Goal: Task Accomplishment & Management: Complete application form

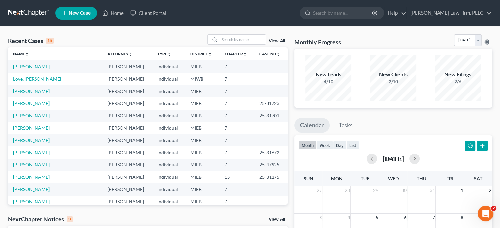
click at [28, 66] on link "[PERSON_NAME]" at bounding box center [31, 67] width 36 height 6
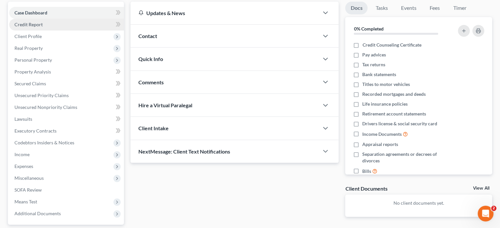
scroll to position [66, 0]
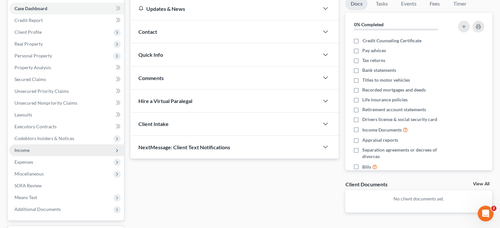
click at [30, 150] on span "Income" at bounding box center [66, 151] width 115 height 12
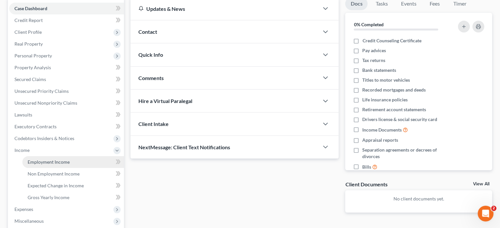
click at [35, 161] on span "Employment Income" at bounding box center [49, 162] width 42 height 6
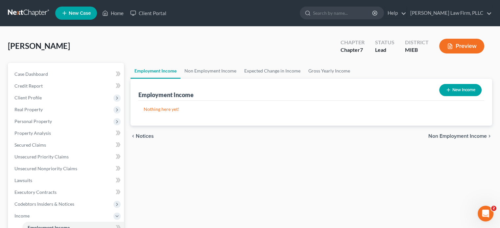
click at [460, 89] on button "New Income" at bounding box center [460, 90] width 42 height 12
select select "0"
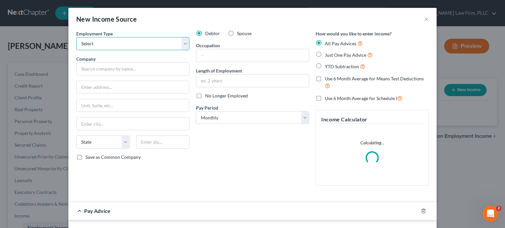
click at [153, 48] on select "Select Full or [DEMOGRAPHIC_DATA] Employment Self Employment" at bounding box center [132, 43] width 113 height 13
select select "0"
click at [76, 37] on select "Select Full or [DEMOGRAPHIC_DATA] Employment Self Employment" at bounding box center [132, 43] width 113 height 13
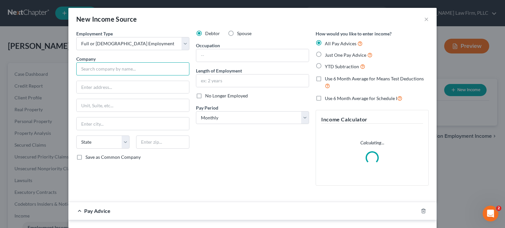
click at [138, 69] on input "text" at bounding box center [132, 68] width 113 height 13
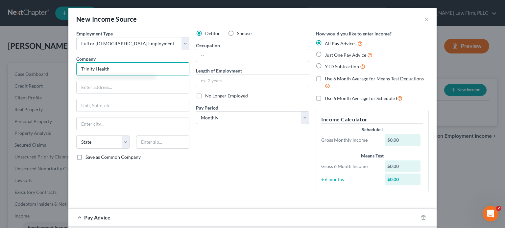
type input "Trinity Health"
type input "[STREET_ADDRESS][PERSON_NAME]"
type input "Ypsilanti"
select select "23"
type input "48197"
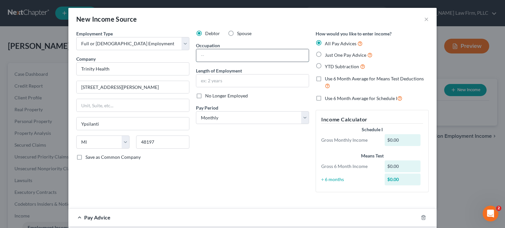
click at [253, 58] on input "text" at bounding box center [252, 55] width 112 height 12
type input "Registered Nurse"
type input "3"
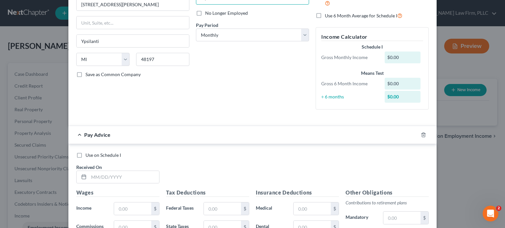
scroll to position [99, 0]
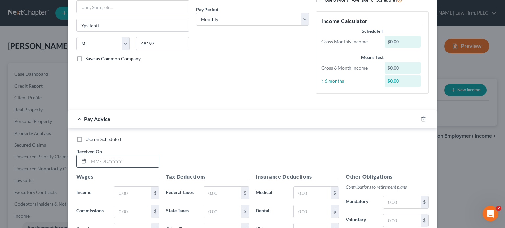
type input "2 years"
click at [143, 157] on input "text" at bounding box center [124, 161] width 70 height 12
type input "[DATE]"
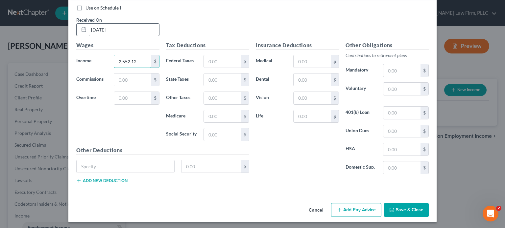
scroll to position [231, 0]
type input "2,552.12"
click at [367, 209] on button "Add Pay Advice" at bounding box center [356, 210] width 50 height 14
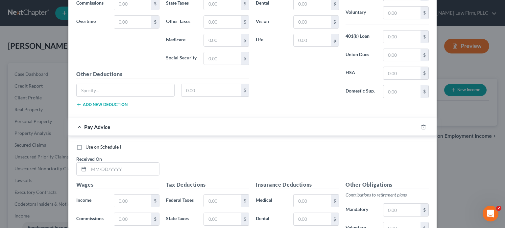
scroll to position [329, 0]
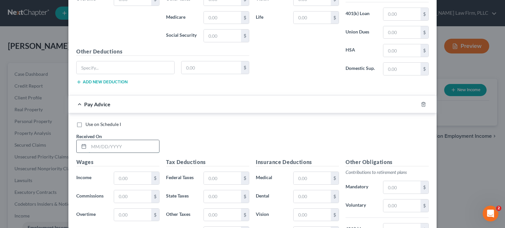
click at [137, 142] on input "text" at bounding box center [124, 146] width 70 height 12
type input "[DATE]"
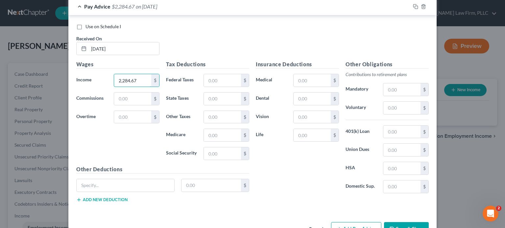
scroll to position [428, 0]
type input "2,284.67"
click at [343, 222] on button "Add Pay Advice" at bounding box center [356, 229] width 50 height 14
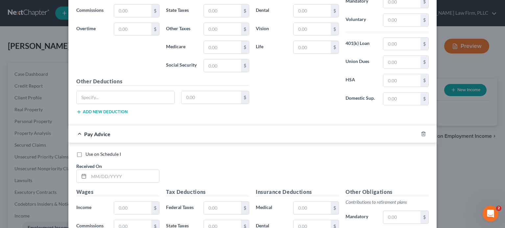
scroll to position [527, 0]
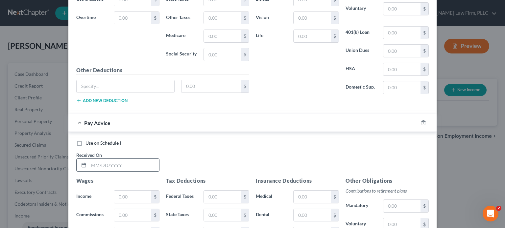
click at [130, 160] on input "text" at bounding box center [124, 165] width 70 height 12
type input "[DATE]"
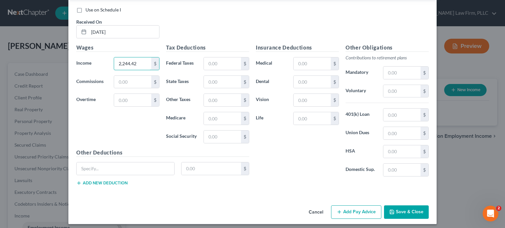
scroll to position [660, 0]
type input "2,244.42"
click at [364, 208] on button "Add Pay Advice" at bounding box center [356, 213] width 50 height 14
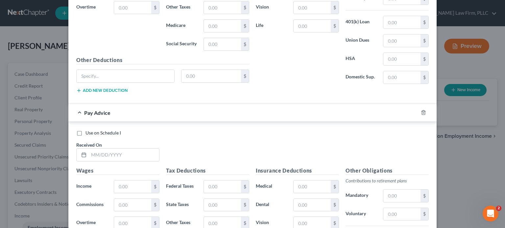
scroll to position [759, 0]
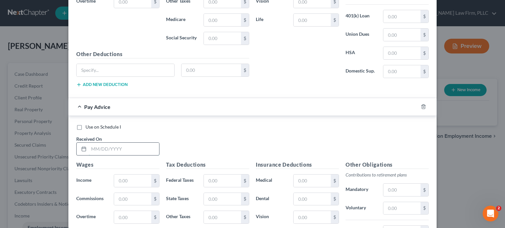
click at [145, 148] on input "text" at bounding box center [124, 149] width 70 height 12
type input "[DATE]"
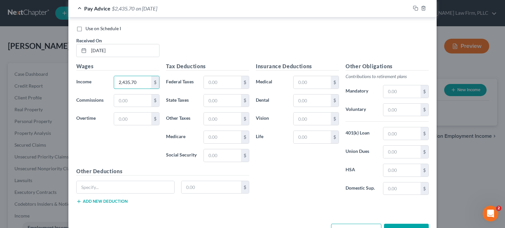
scroll to position [875, 0]
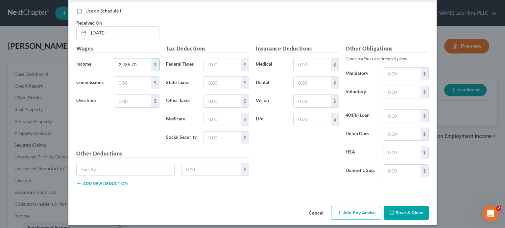
type input "2,435.70"
click at [351, 209] on button "Add Pay Advice" at bounding box center [356, 213] width 50 height 14
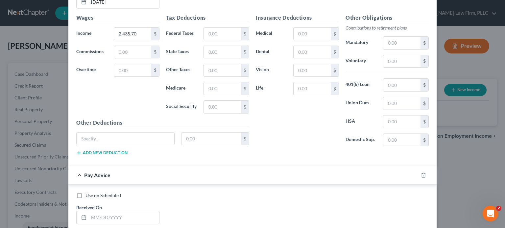
scroll to position [941, 0]
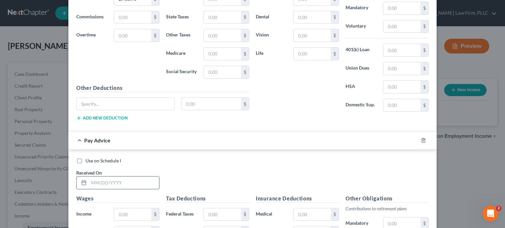
click at [132, 177] on input "text" at bounding box center [124, 183] width 70 height 12
type input "[DATE]"
drag, startPoint x: 130, startPoint y: 207, endPoint x: 106, endPoint y: 211, distance: 24.9
click at [106, 211] on div "Income * 228.25 $" at bounding box center [118, 214] width 90 height 13
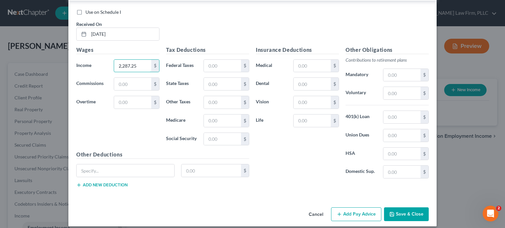
scroll to position [1090, 0]
type input "2,287.25"
click at [363, 209] on button "Add Pay Advice" at bounding box center [356, 214] width 50 height 14
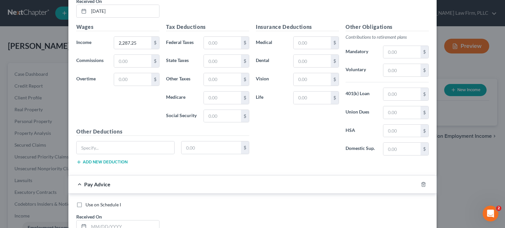
scroll to position [1189, 0]
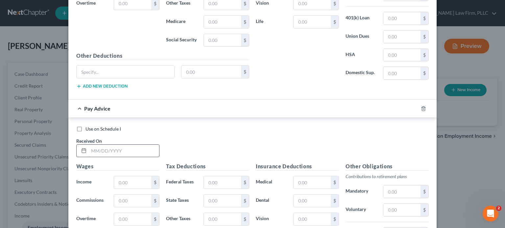
click at [129, 150] on input "text" at bounding box center [124, 151] width 70 height 12
type input "[DATE]"
type input "2,360.45"
type input "433.93"
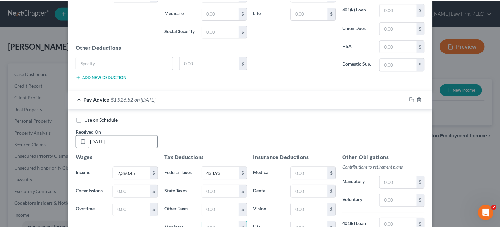
scroll to position [1304, 0]
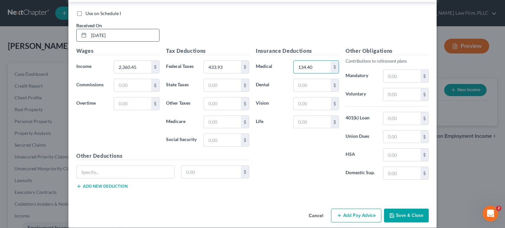
type input "134.40"
type input "21.30"
type input "13.99"
click at [387, 88] on input "text" at bounding box center [401, 94] width 37 height 12
type input "47.20"
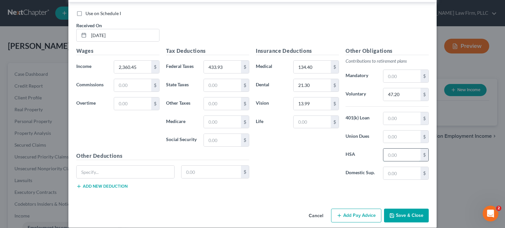
click at [389, 149] on input "text" at bounding box center [401, 155] width 37 height 12
type input "15"
click at [138, 169] on input "text" at bounding box center [126, 172] width 98 height 12
click at [85, 10] on label "Use on Schedule I" at bounding box center [102, 13] width 35 height 7
click at [88, 10] on input "Use on Schedule I" at bounding box center [90, 12] width 4 height 4
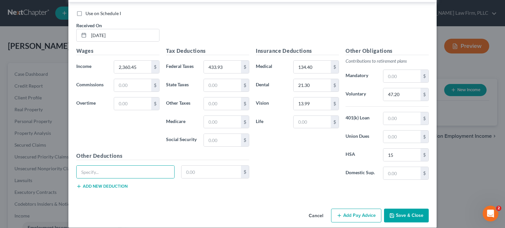
checkbox input "true"
click at [411, 209] on button "Save & Close" at bounding box center [406, 216] width 45 height 14
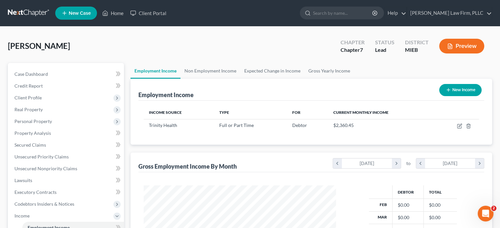
scroll to position [117, 203]
